Goal: Navigation & Orientation: Find specific page/section

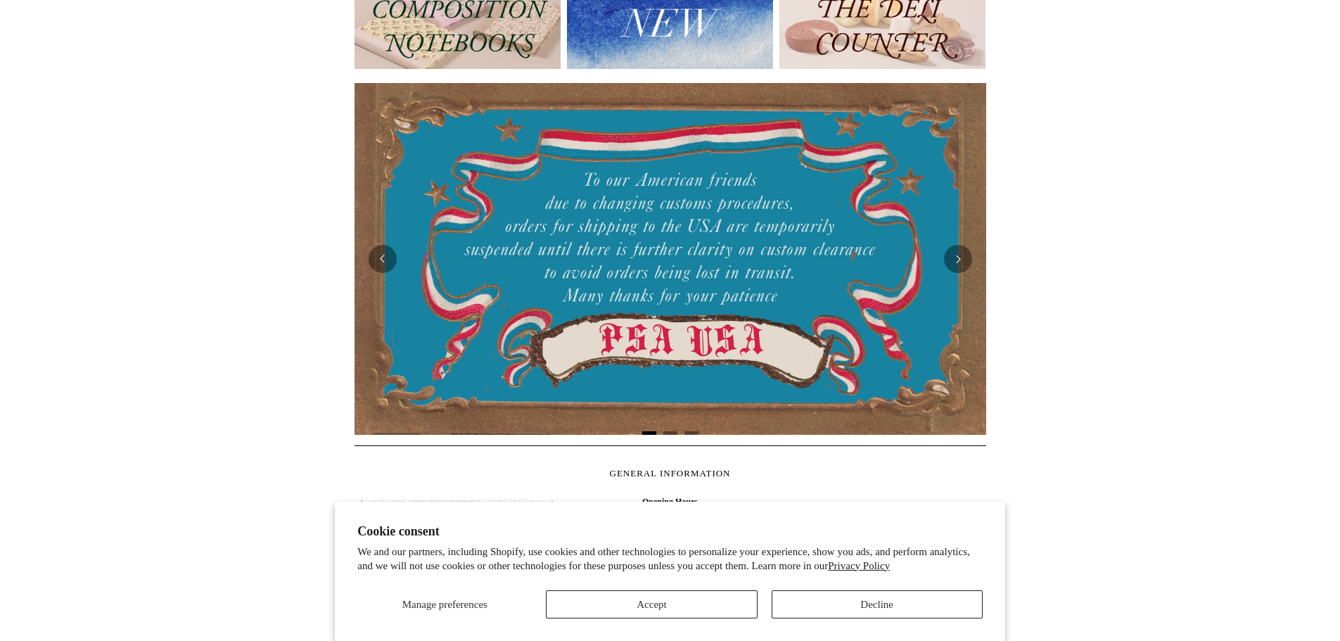
scroll to position [281, 0]
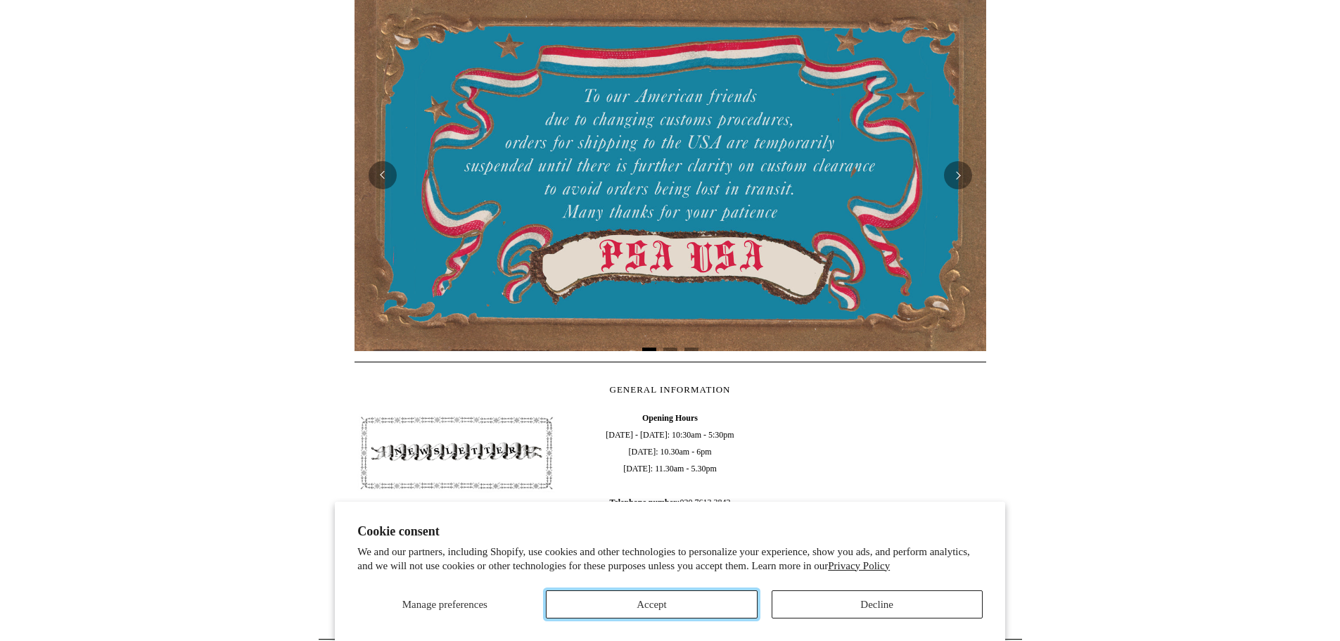
click at [723, 597] on button "Accept" at bounding box center [651, 604] width 211 height 28
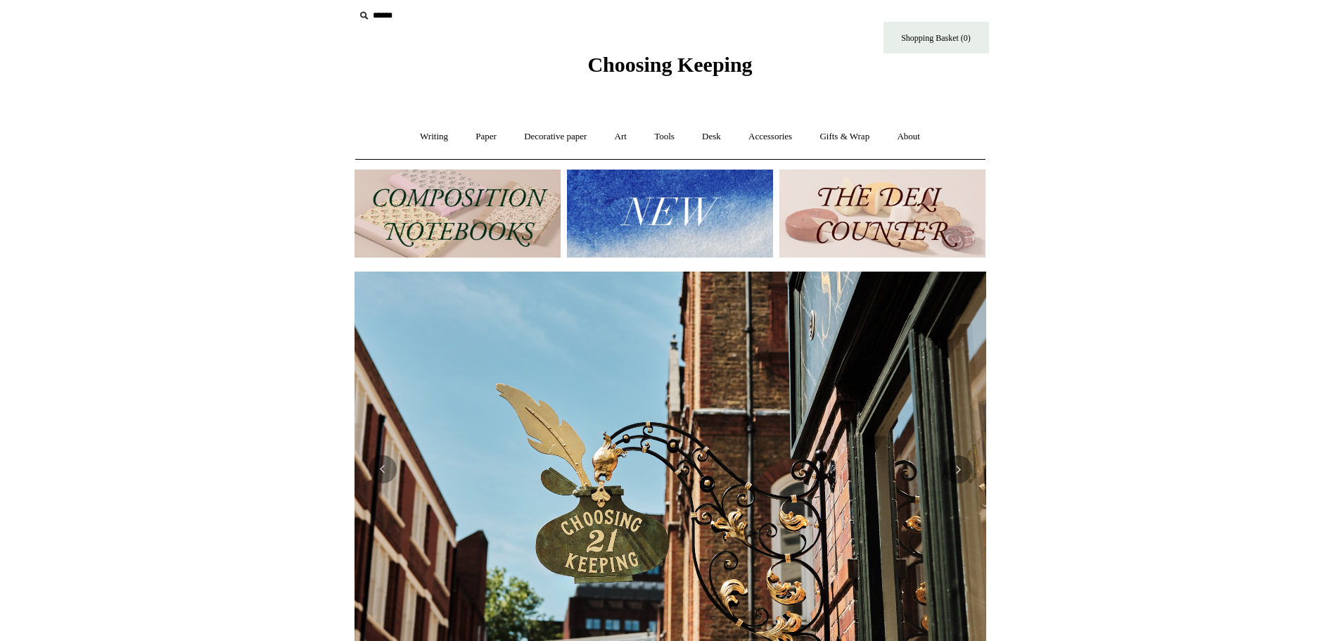
scroll to position [0, 0]
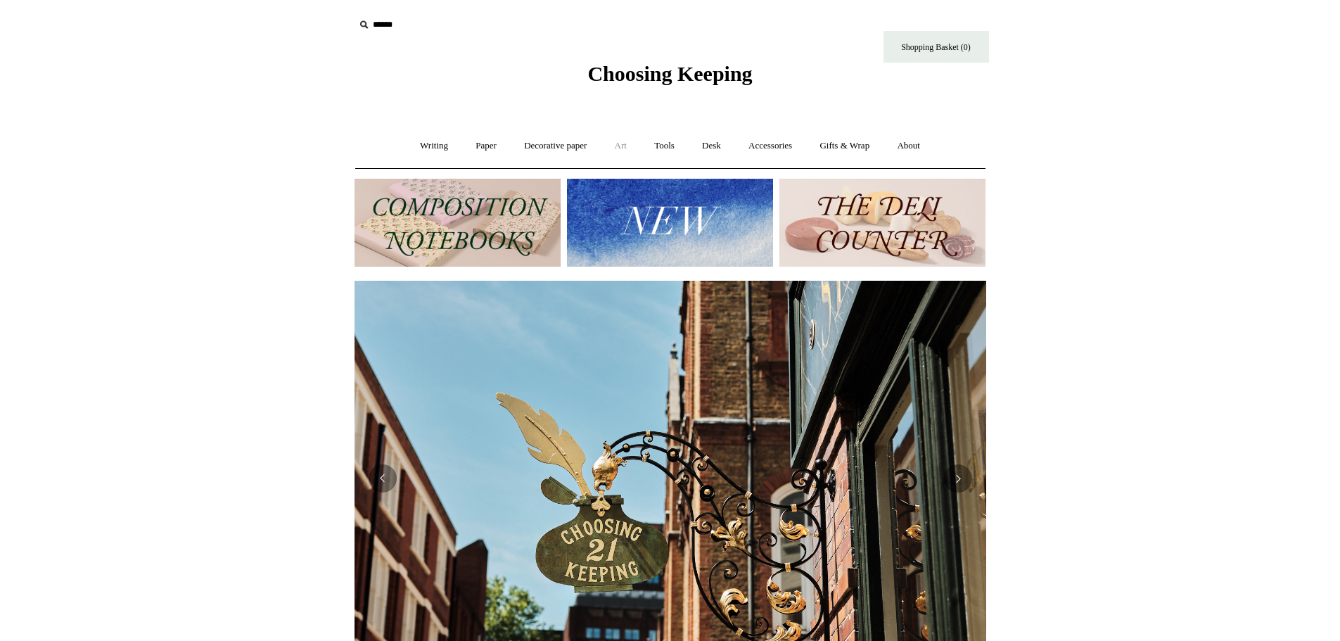
click at [614, 141] on link "Art +" at bounding box center [620, 145] width 37 height 37
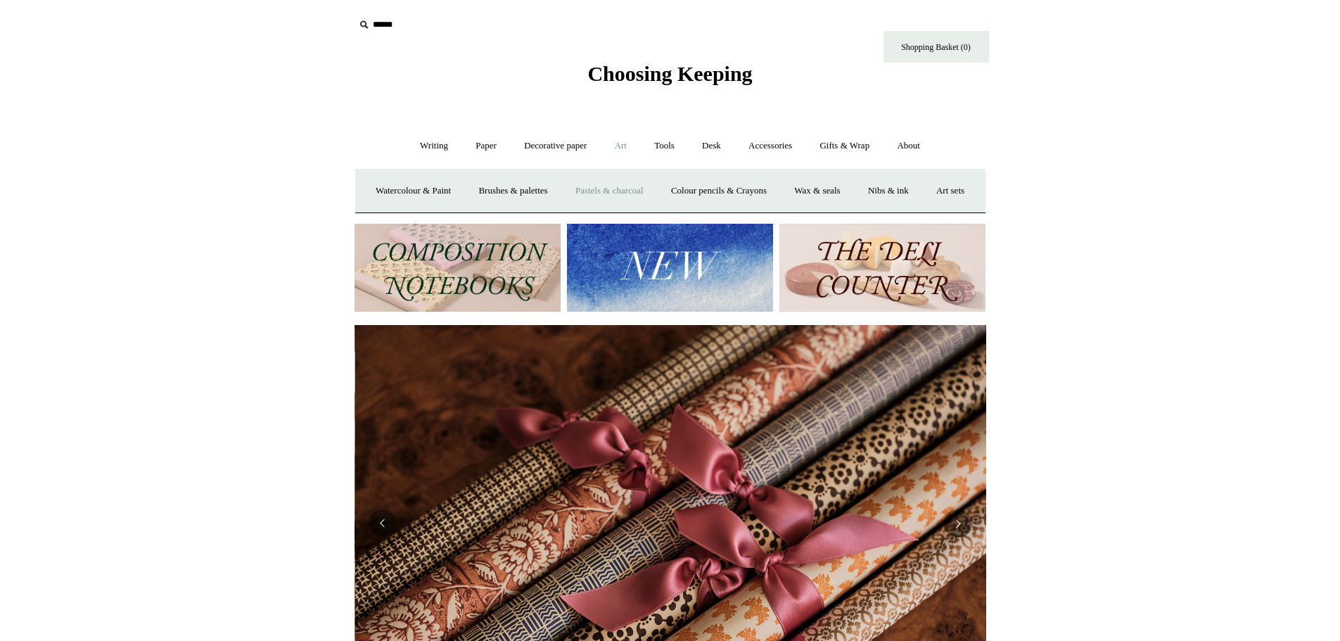
scroll to position [0, 1263]
click at [641, 186] on link "Pastels & charcoal" at bounding box center [610, 190] width 94 height 37
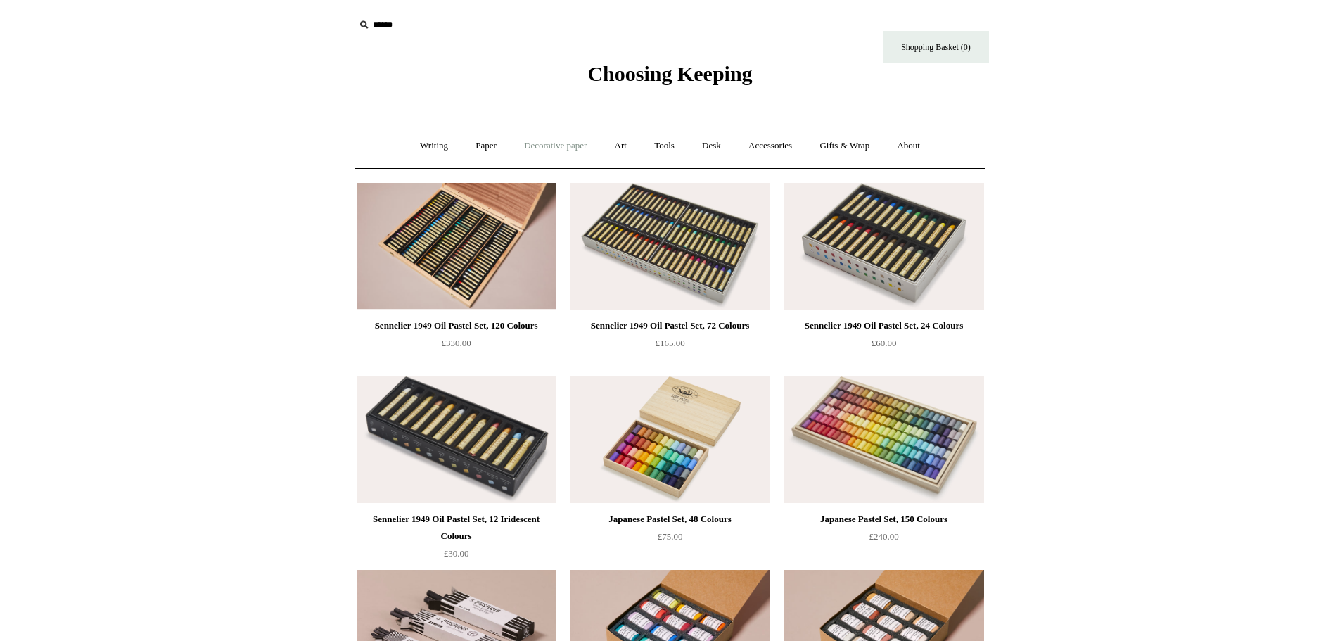
click at [540, 154] on link "Decorative paper +" at bounding box center [555, 145] width 88 height 37
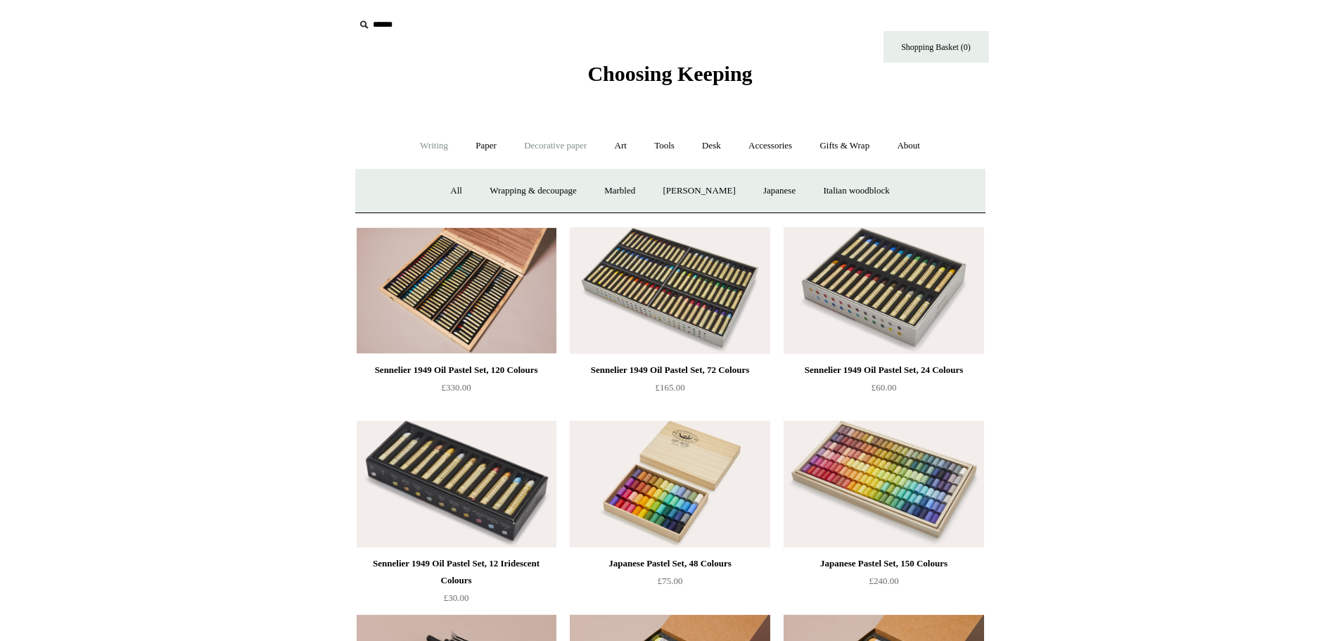
click at [426, 153] on link "Writing +" at bounding box center [433, 145] width 53 height 37
click at [448, 150] on link "Writing -" at bounding box center [433, 145] width 53 height 37
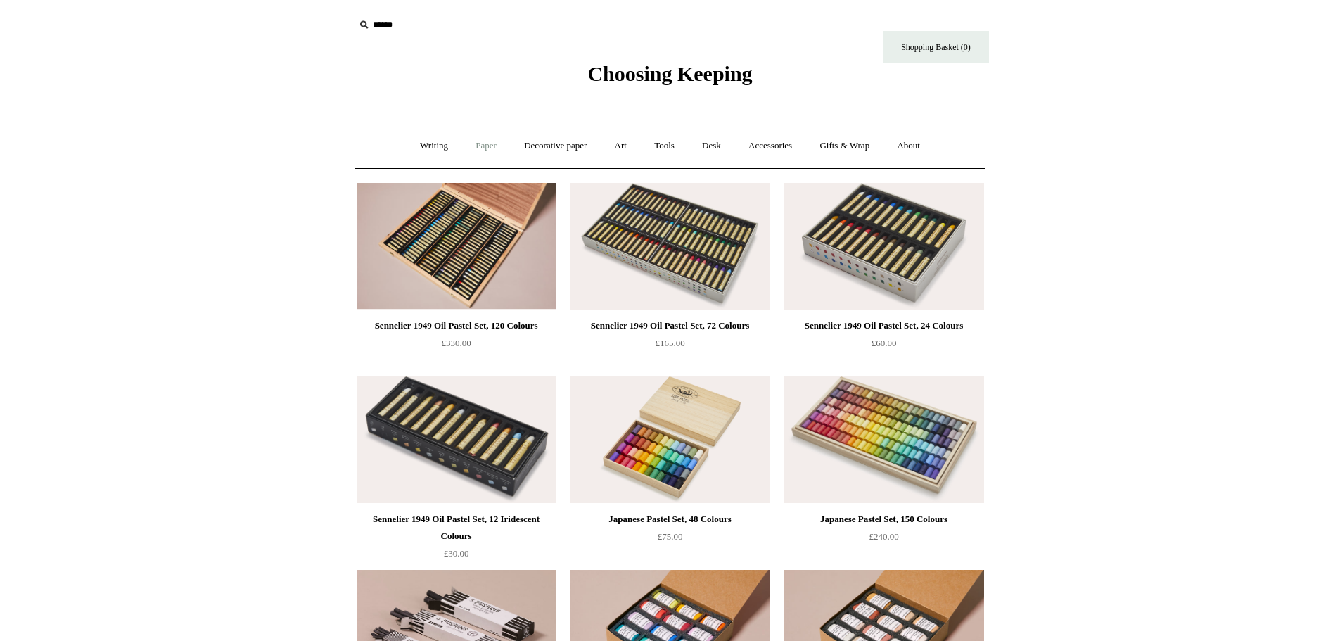
click at [467, 148] on link "Paper +" at bounding box center [486, 145] width 46 height 37
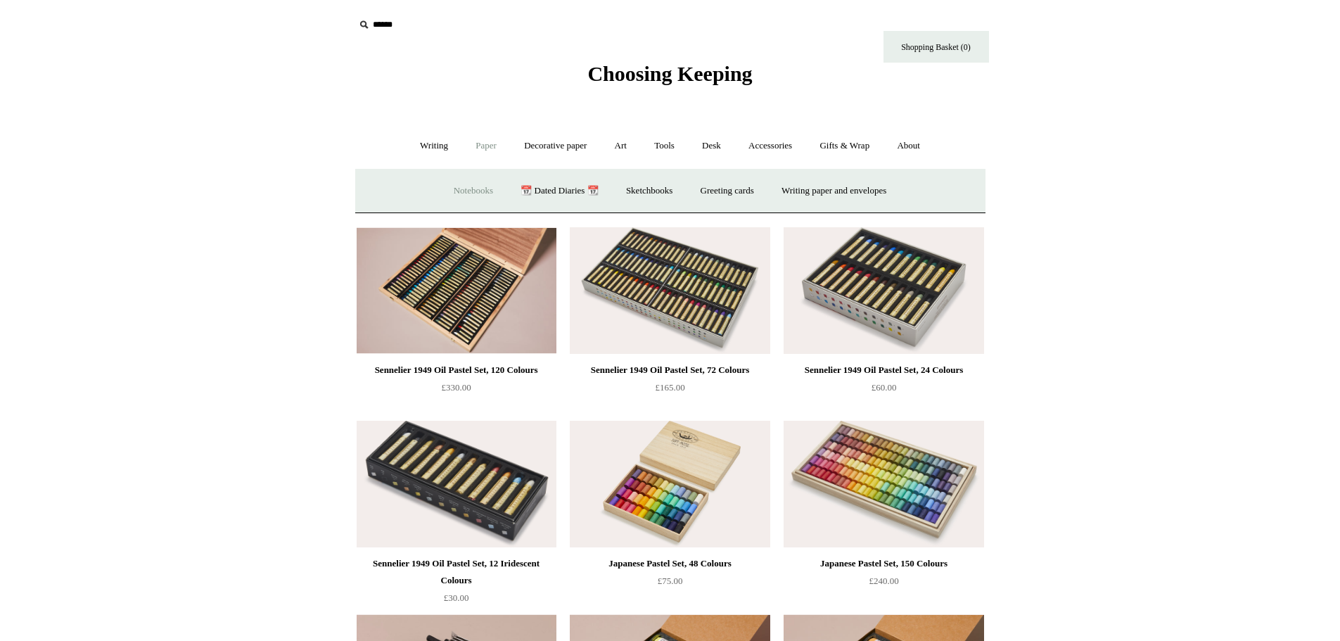
click at [461, 187] on link "Notebooks +" at bounding box center [473, 190] width 65 height 37
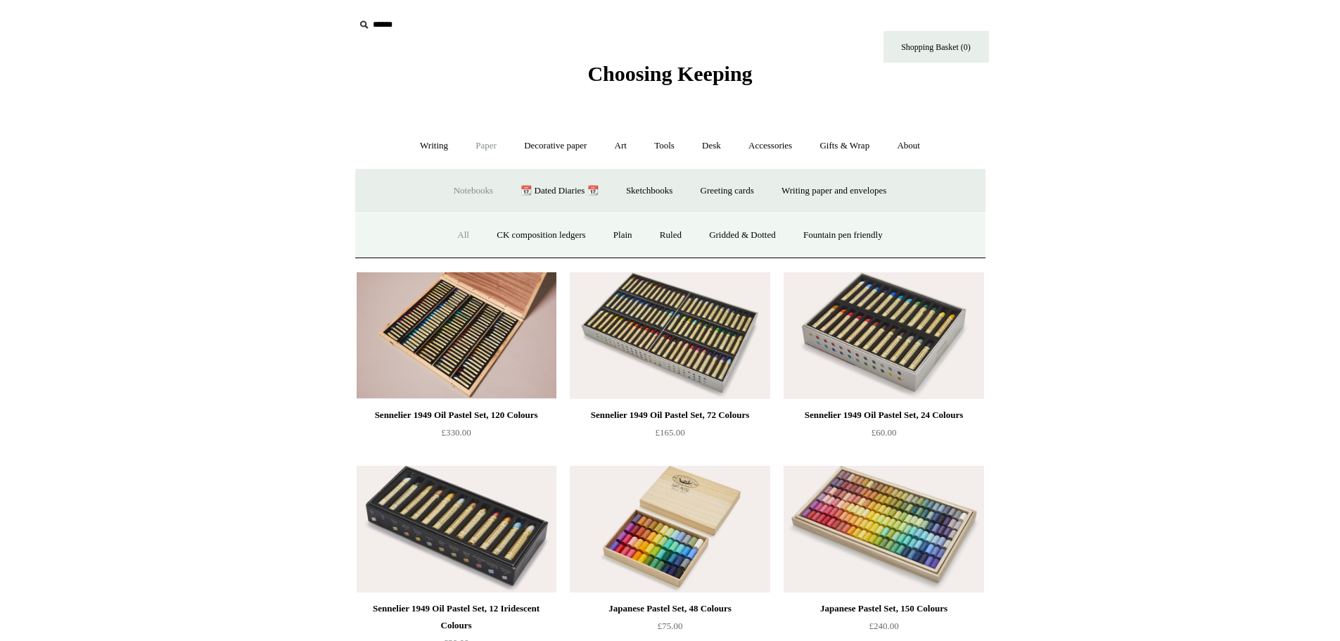
click at [446, 231] on link "All" at bounding box center [463, 235] width 37 height 37
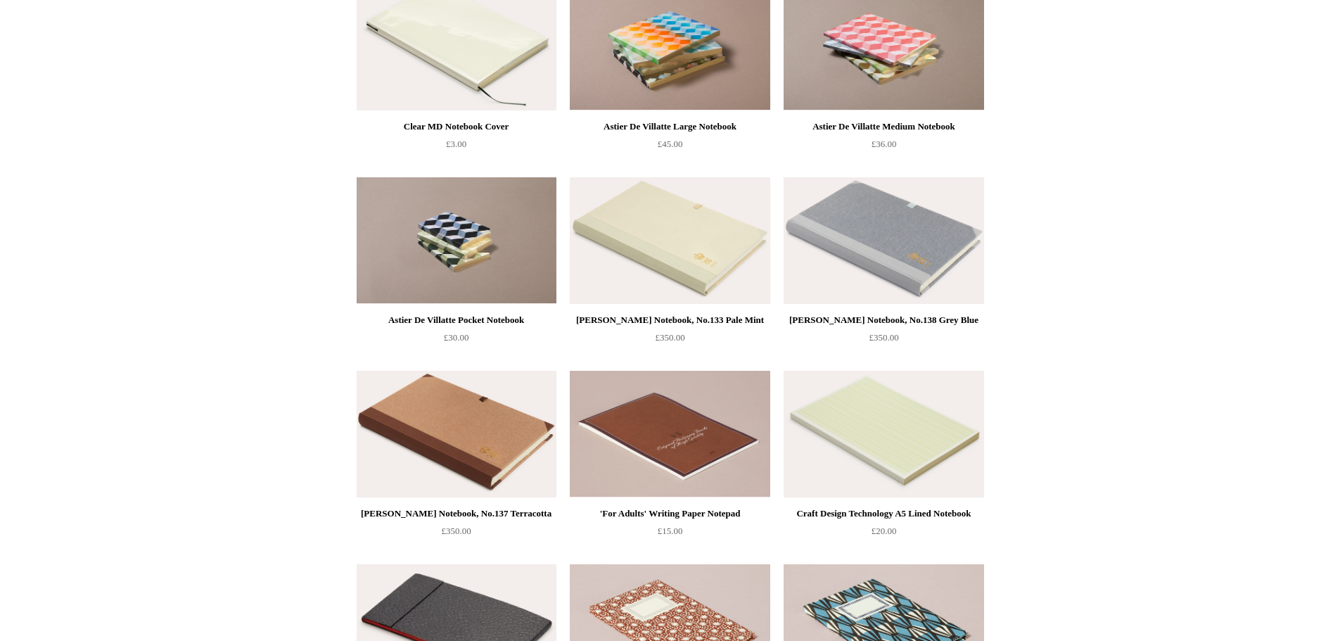
scroll to position [3799, 0]
